Goal: Task Accomplishment & Management: Use online tool/utility

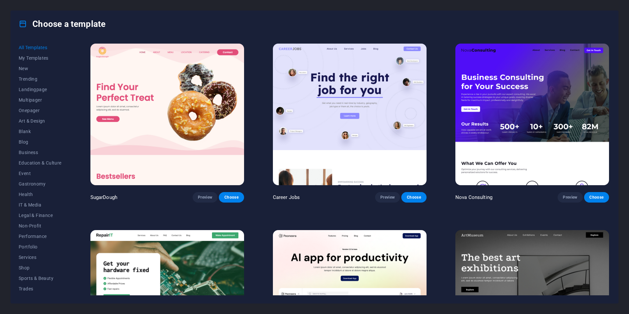
click at [98, 25] on h4 "Choose a template" at bounding box center [62, 24] width 87 height 10
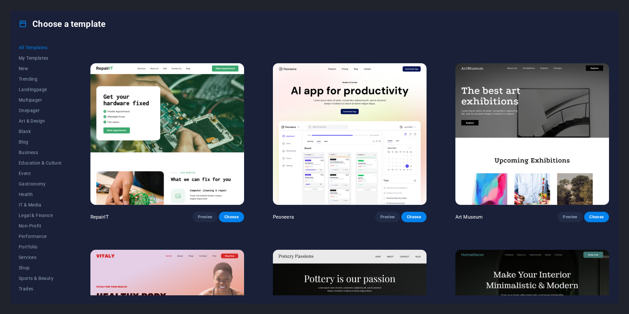
scroll to position [168, 0]
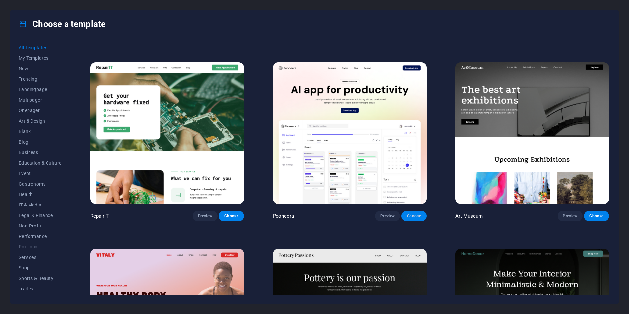
click at [416, 216] on span "Choose" at bounding box center [414, 215] width 14 height 5
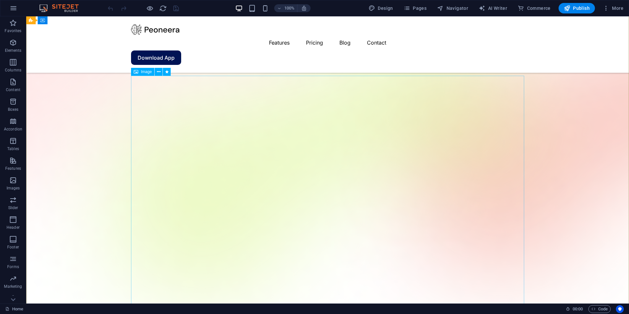
scroll to position [77, 0]
click at [159, 97] on icon at bounding box center [159, 96] width 4 height 7
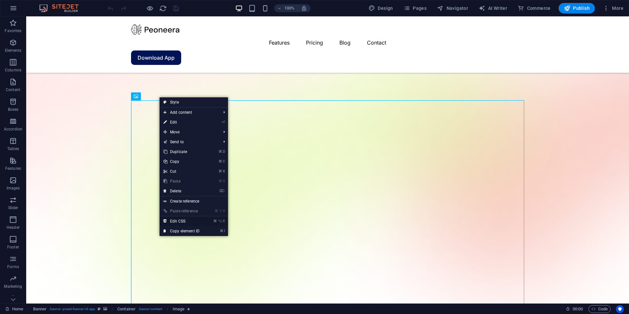
click at [183, 223] on link "⌘ ⌥ C Edit CSS" at bounding box center [182, 221] width 44 height 10
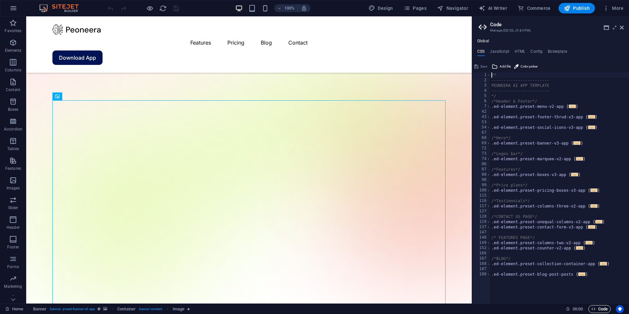
click at [602, 311] on span "Code" at bounding box center [600, 309] width 16 height 8
click at [504, 53] on h4 "JavaScript" at bounding box center [499, 52] width 19 height 7
type textarea "/* JS for preset "Menu V2" */"
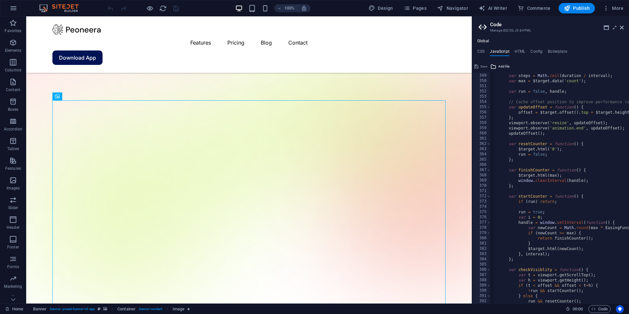
scroll to position [1844, 0]
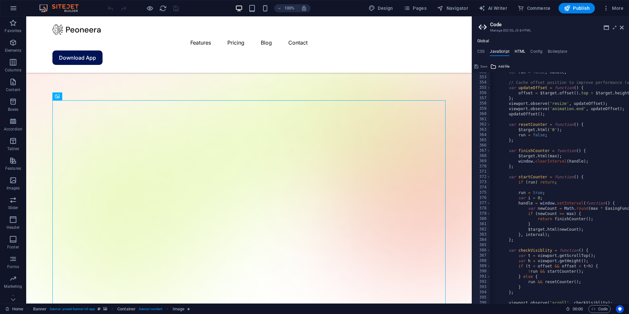
click at [521, 53] on h4 "HTML" at bounding box center [520, 52] width 11 height 7
type textarea "<button href="#main-content" class="wv-link-content button">Skip to main conten…"
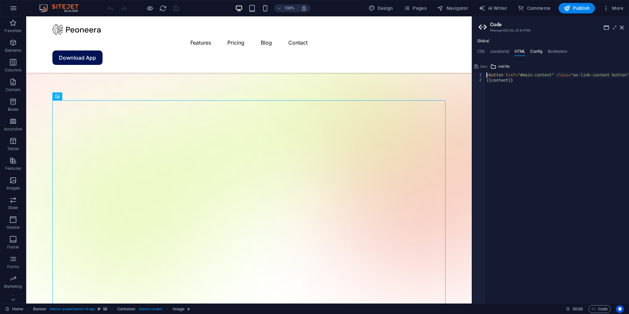
click at [536, 53] on h4 "Config" at bounding box center [537, 52] width 12 height 7
type textarea "$color-background: #ffffff;"
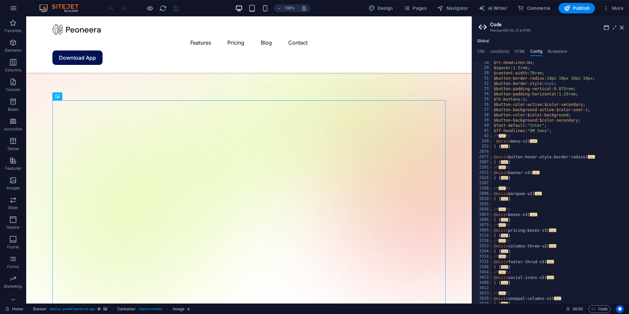
scroll to position [0, 0]
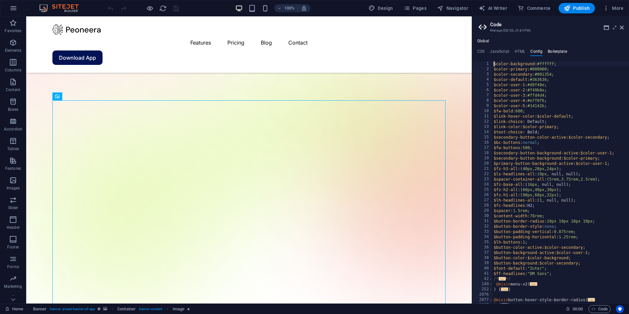
click at [562, 54] on h4 "Boilerplate" at bounding box center [557, 52] width 19 height 7
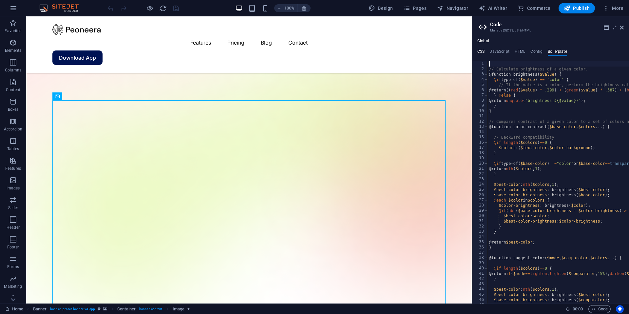
click at [483, 51] on h4 "CSS" at bounding box center [481, 52] width 7 height 7
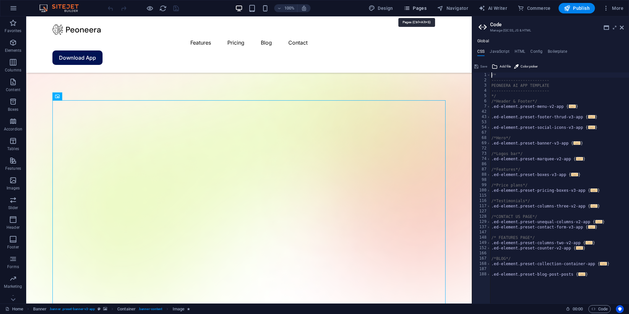
click at [416, 10] on span "Pages" at bounding box center [415, 8] width 23 height 7
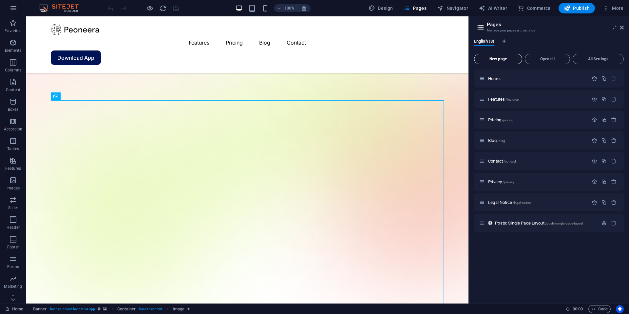
click at [498, 59] on span "New page" at bounding box center [498, 59] width 42 height 4
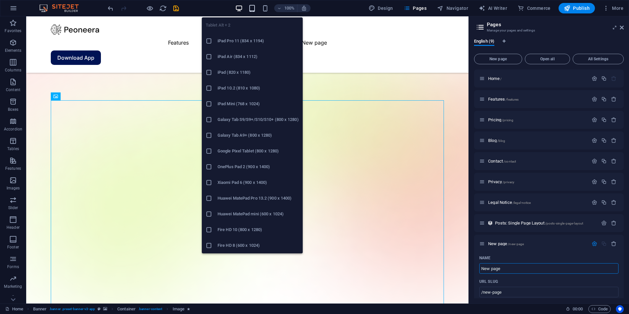
click at [255, 10] on icon "button" at bounding box center [252, 9] width 8 height 8
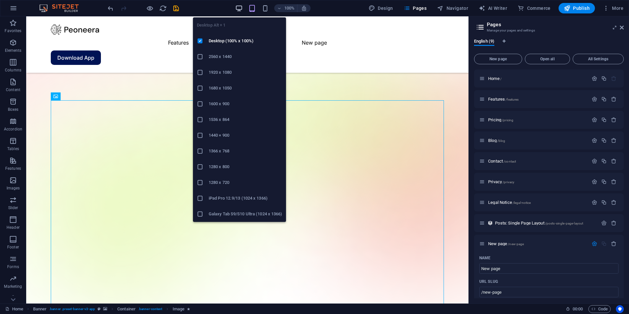
click at [240, 9] on icon "button" at bounding box center [239, 9] width 8 height 8
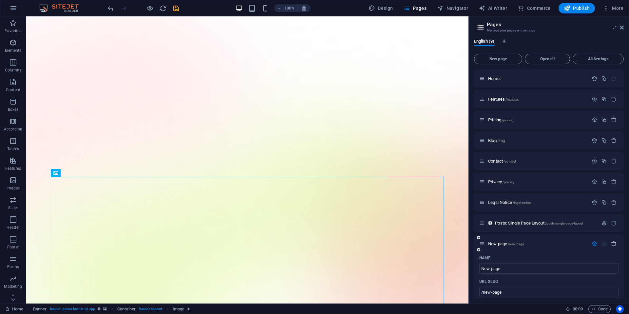
click at [613, 243] on icon "button" at bounding box center [614, 244] width 6 height 6
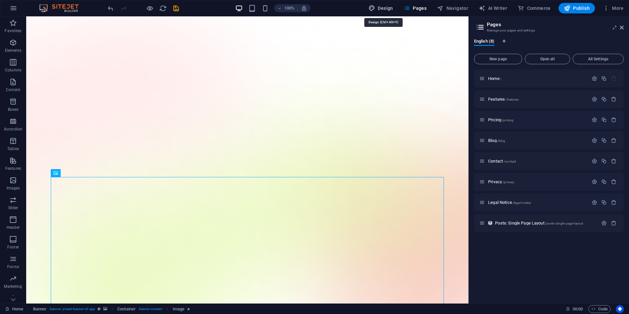
click at [385, 12] on button "Design" at bounding box center [381, 8] width 30 height 10
select select "600"
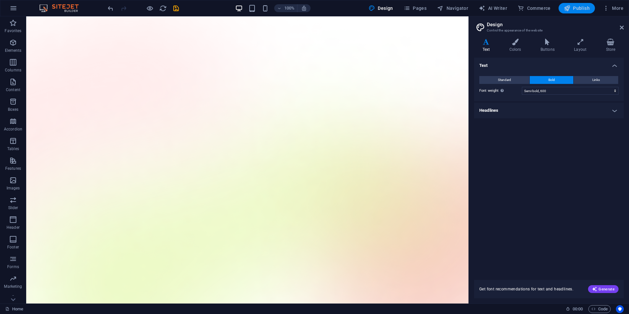
click at [586, 6] on span "Publish" at bounding box center [577, 8] width 26 height 7
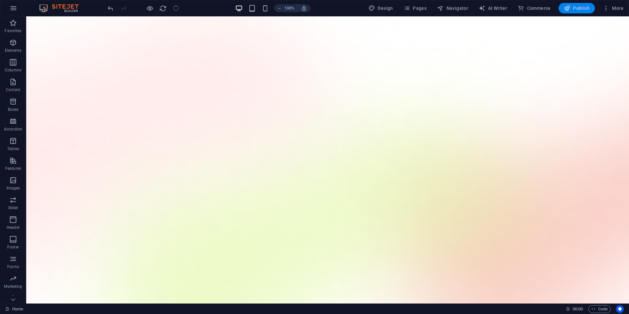
click at [581, 6] on span "Publish" at bounding box center [577, 8] width 26 height 7
